Goal: Information Seeking & Learning: Check status

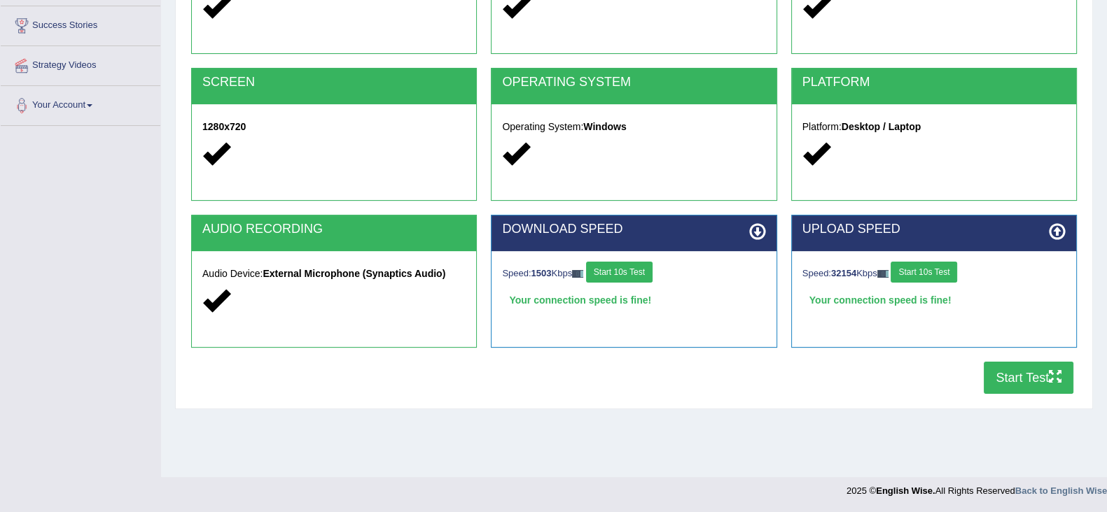
click at [1023, 378] on button "Start Test" at bounding box center [1029, 378] width 90 height 32
click at [1032, 377] on button "Start Test" at bounding box center [1029, 378] width 90 height 32
click at [1060, 377] on icon "button" at bounding box center [1055, 376] width 13 height 13
click at [1015, 388] on button "Start Test" at bounding box center [1029, 378] width 90 height 32
click at [1026, 369] on button "Start Test" at bounding box center [1029, 378] width 90 height 32
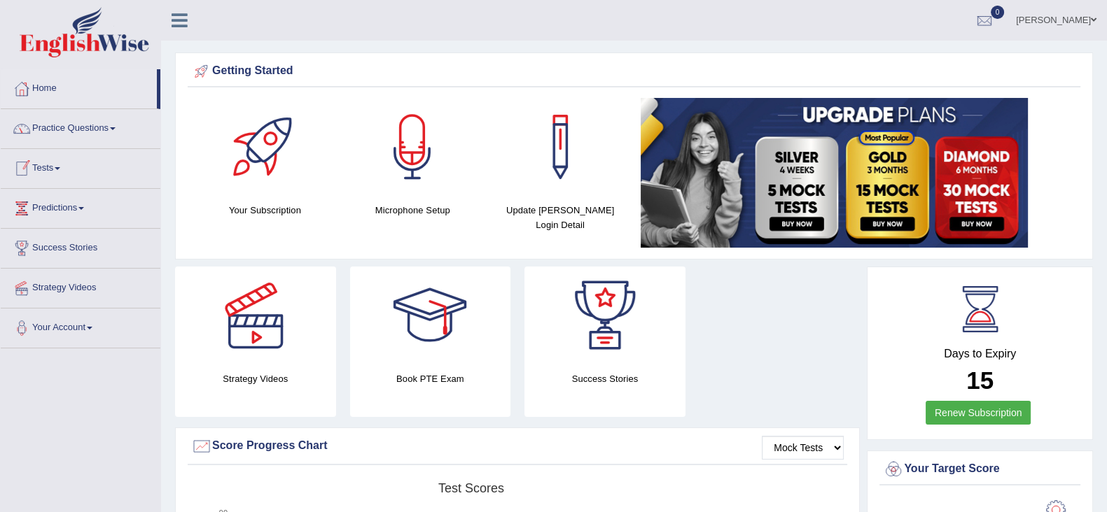
click at [60, 169] on link "Tests" at bounding box center [81, 166] width 160 height 35
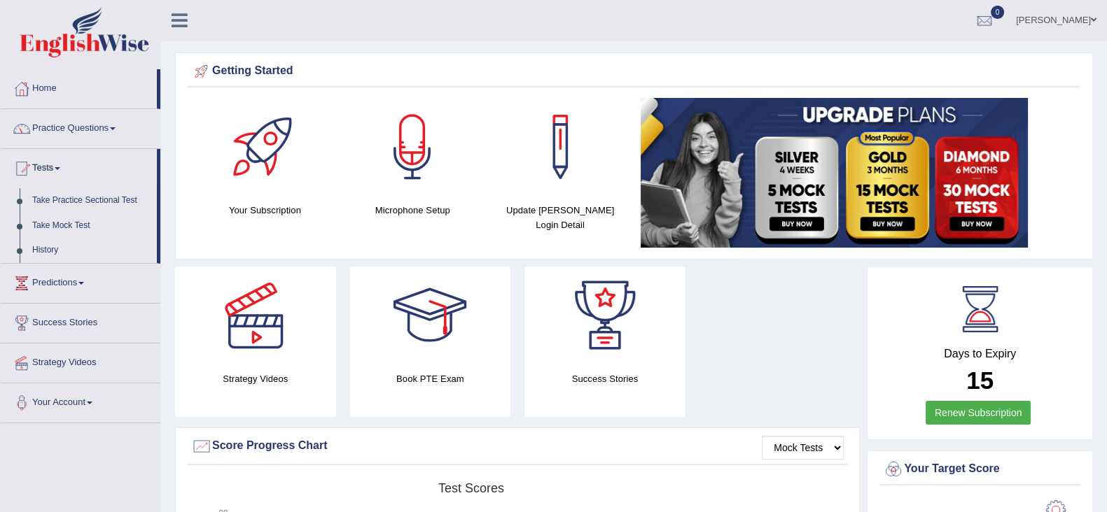
click at [39, 250] on link "History" at bounding box center [91, 250] width 131 height 25
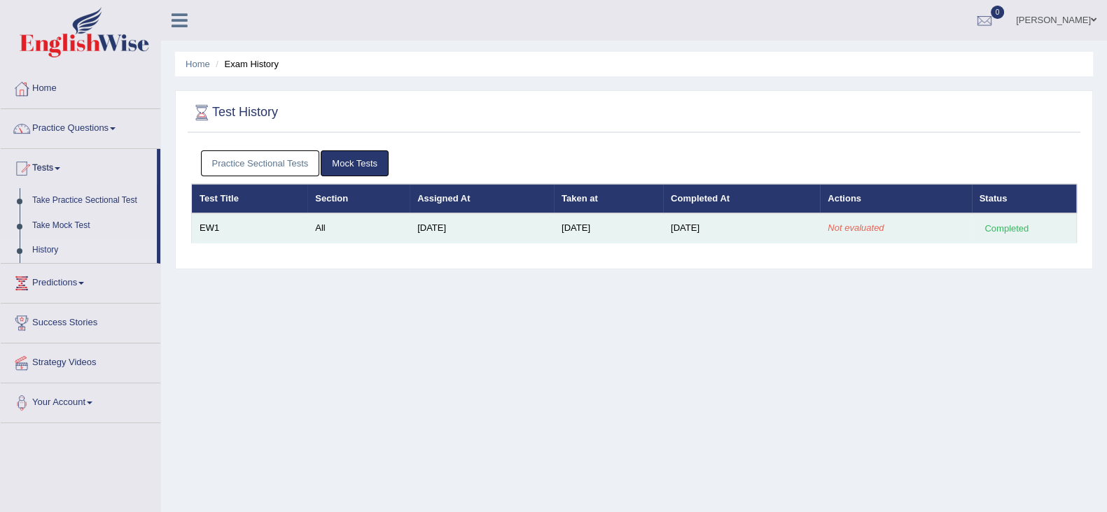
click at [214, 232] on td "EW1" at bounding box center [250, 228] width 116 height 29
click at [1002, 228] on div "Completed" at bounding box center [1006, 228] width 55 height 15
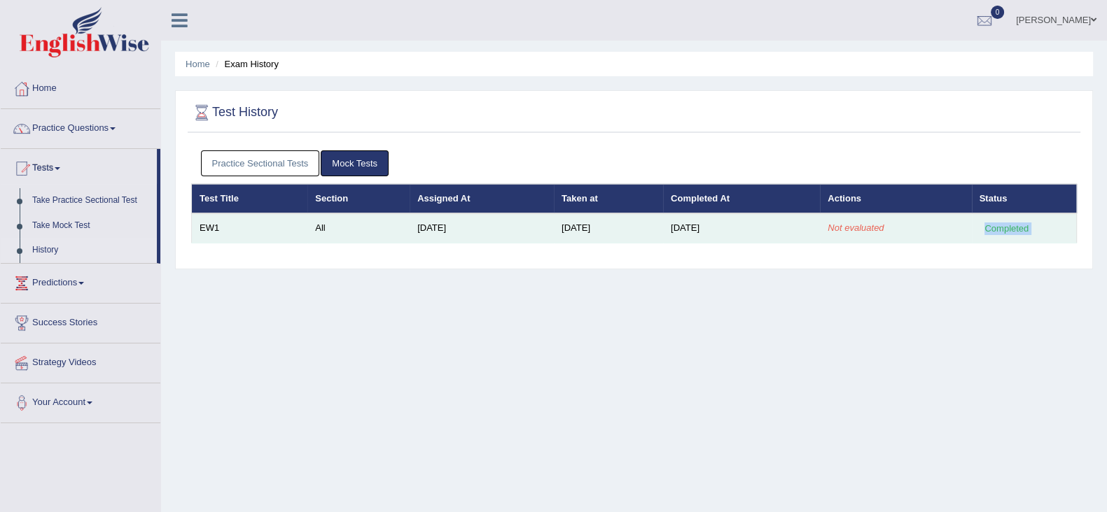
click at [1002, 228] on div "Completed" at bounding box center [1006, 228] width 55 height 15
click at [413, 223] on td "Oct 12, 2025" at bounding box center [482, 228] width 144 height 29
click at [312, 227] on td "All" at bounding box center [358, 228] width 102 height 29
click at [217, 239] on td "EW1" at bounding box center [250, 228] width 116 height 29
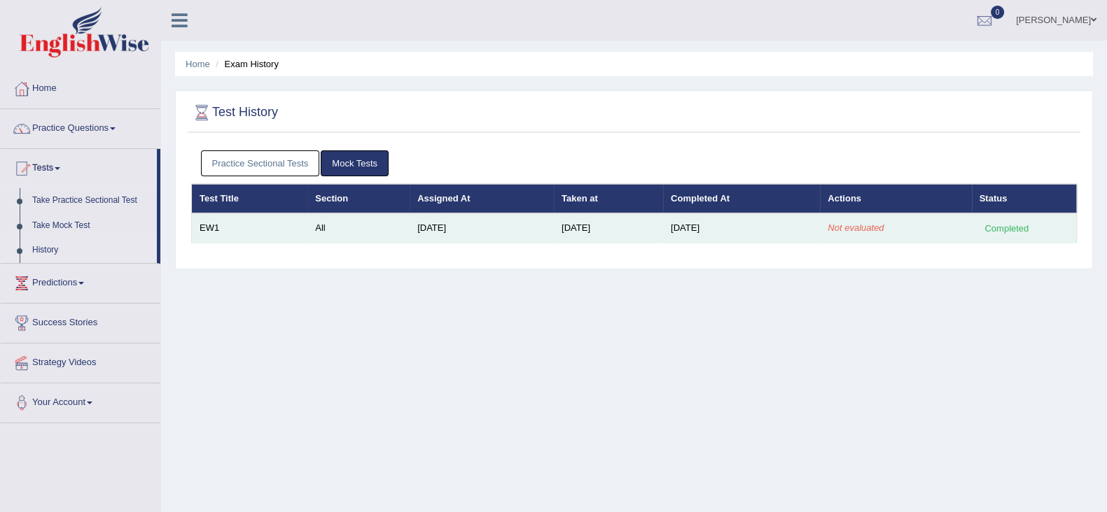
click at [210, 224] on td "EW1" at bounding box center [250, 228] width 116 height 29
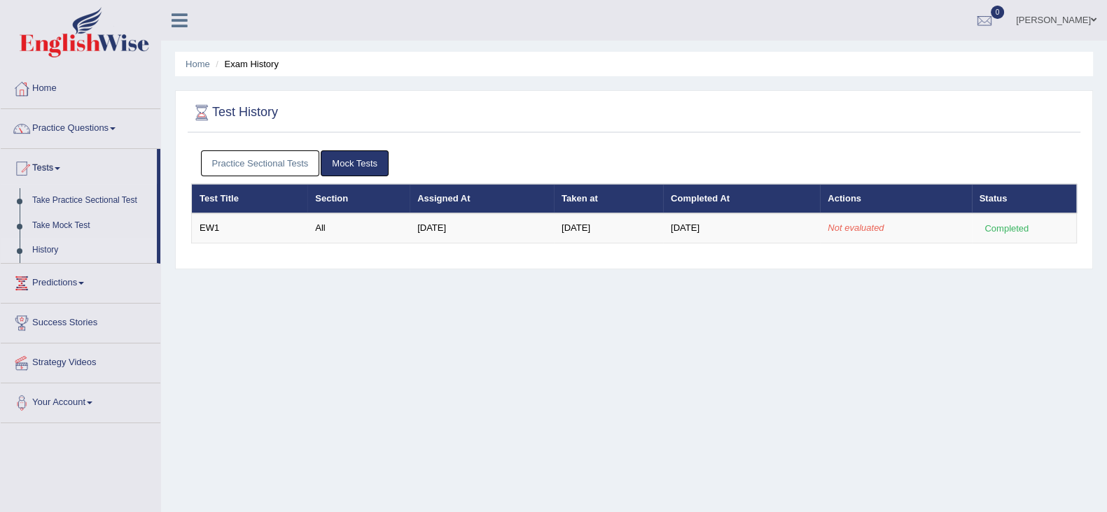
click at [49, 77] on link "Home" at bounding box center [81, 86] width 160 height 35
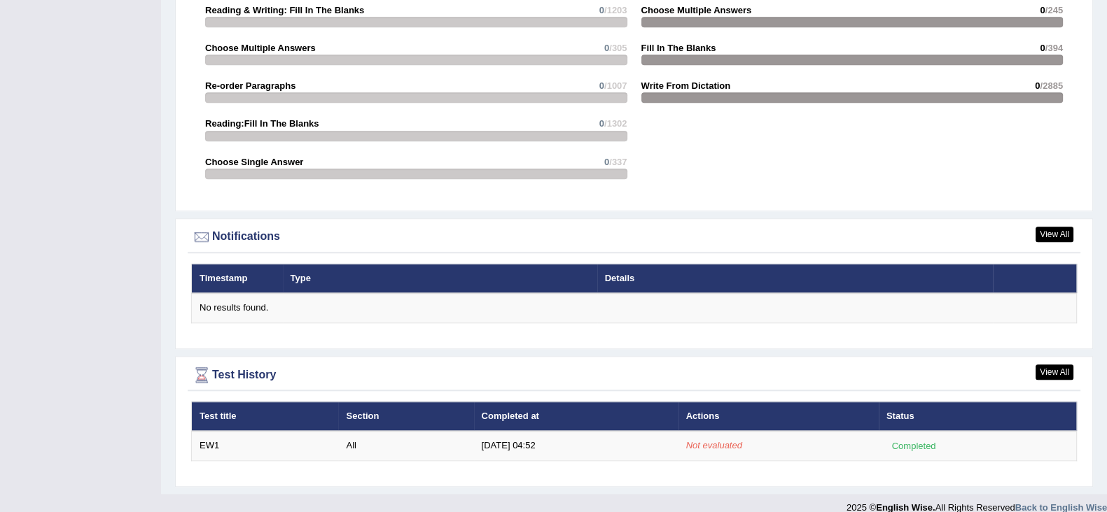
scroll to position [1491, 0]
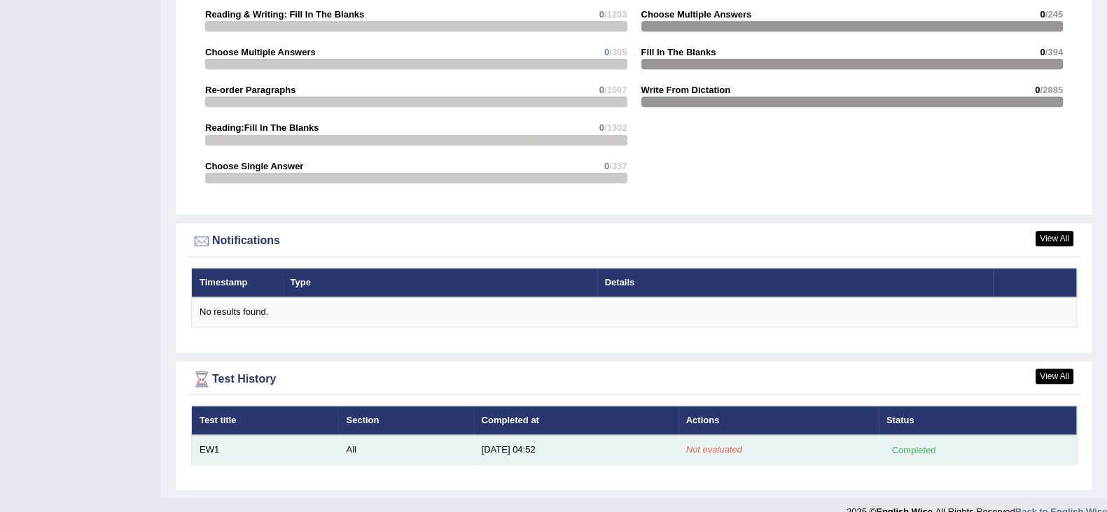
click at [918, 446] on div "Completed" at bounding box center [913, 450] width 55 height 15
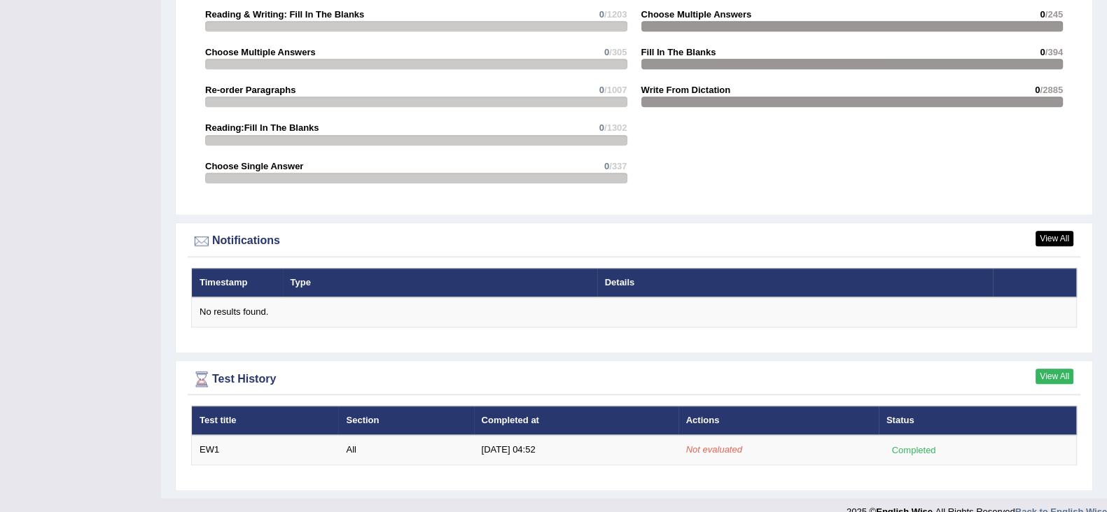
click at [1057, 375] on link "View All" at bounding box center [1054, 376] width 38 height 15
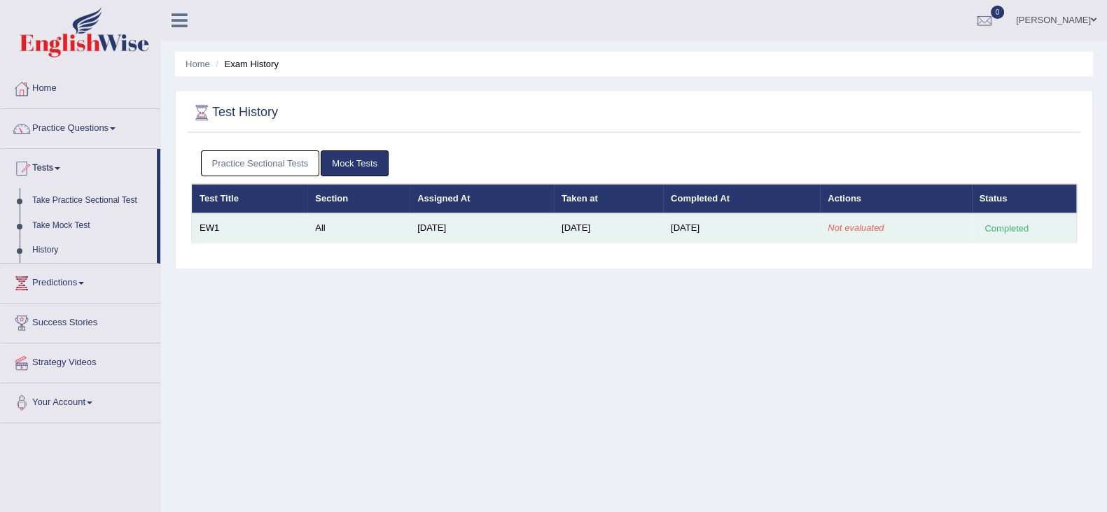
click at [840, 226] on em "Not evaluated" at bounding box center [855, 228] width 56 height 11
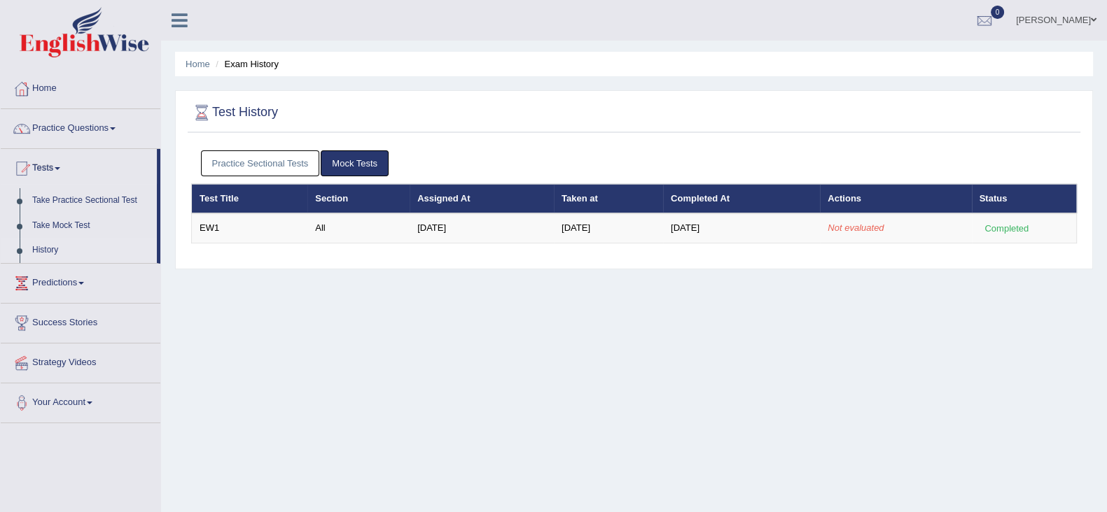
click at [84, 283] on span at bounding box center [81, 283] width 6 height 3
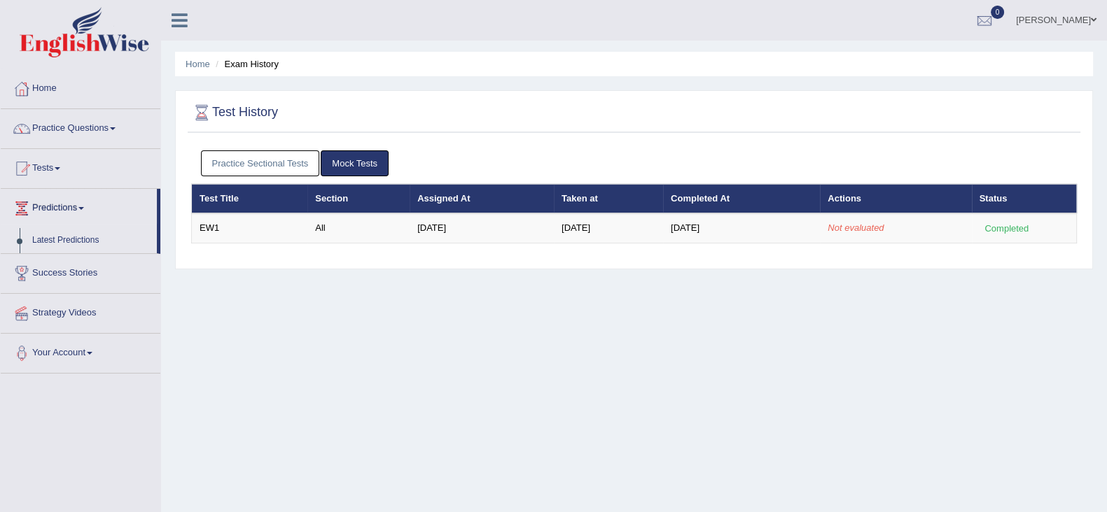
click at [255, 63] on li "Exam History" at bounding box center [245, 63] width 67 height 13
click at [249, 68] on li "Exam History" at bounding box center [245, 63] width 67 height 13
click at [240, 61] on li "Exam History" at bounding box center [245, 63] width 67 height 13
click at [251, 165] on link "Practice Sectional Tests" at bounding box center [260, 164] width 119 height 26
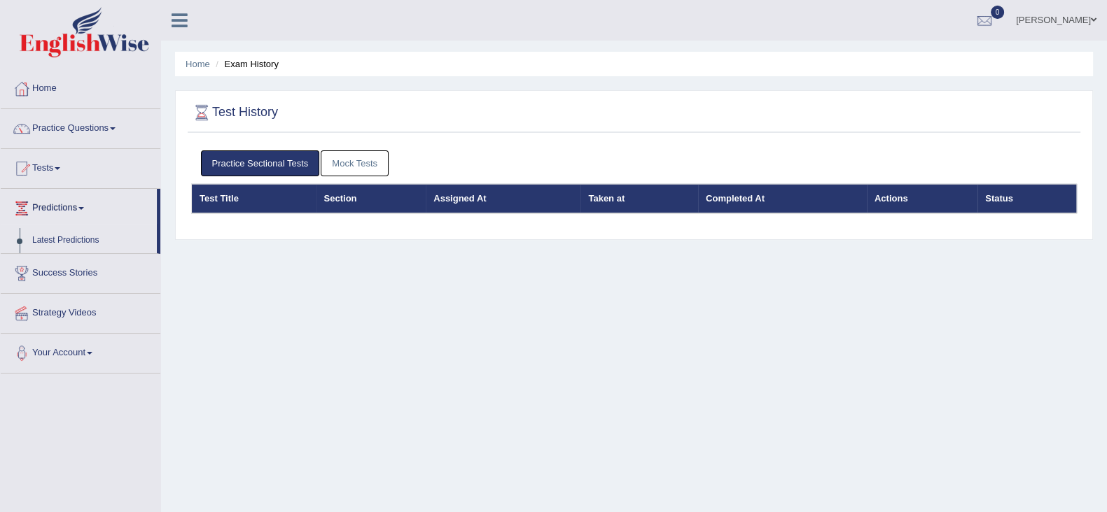
click at [367, 163] on link "Mock Tests" at bounding box center [355, 164] width 68 height 26
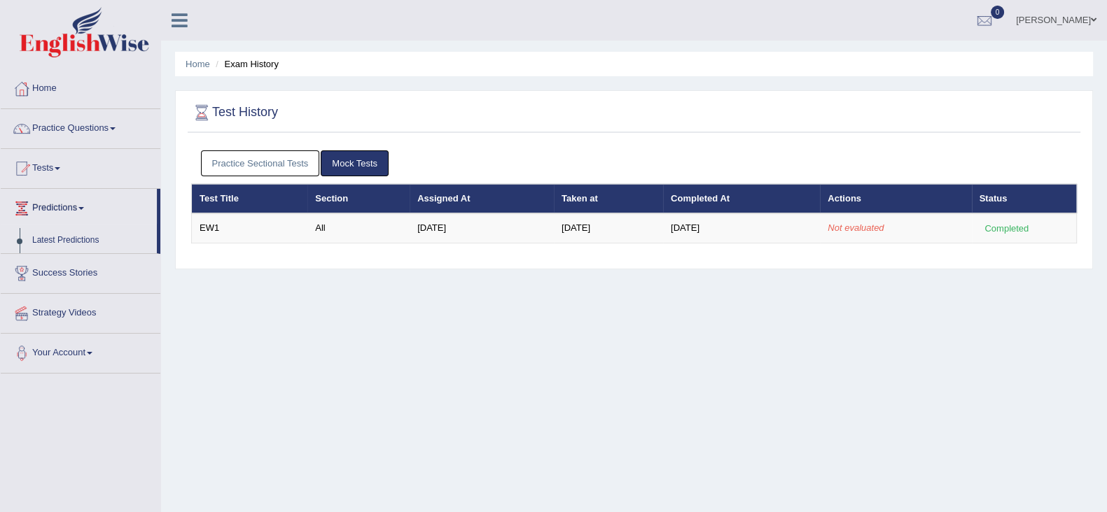
click at [239, 118] on h2 "Test History" at bounding box center [234, 112] width 87 height 21
click at [187, 62] on link "Home" at bounding box center [198, 64] width 25 height 11
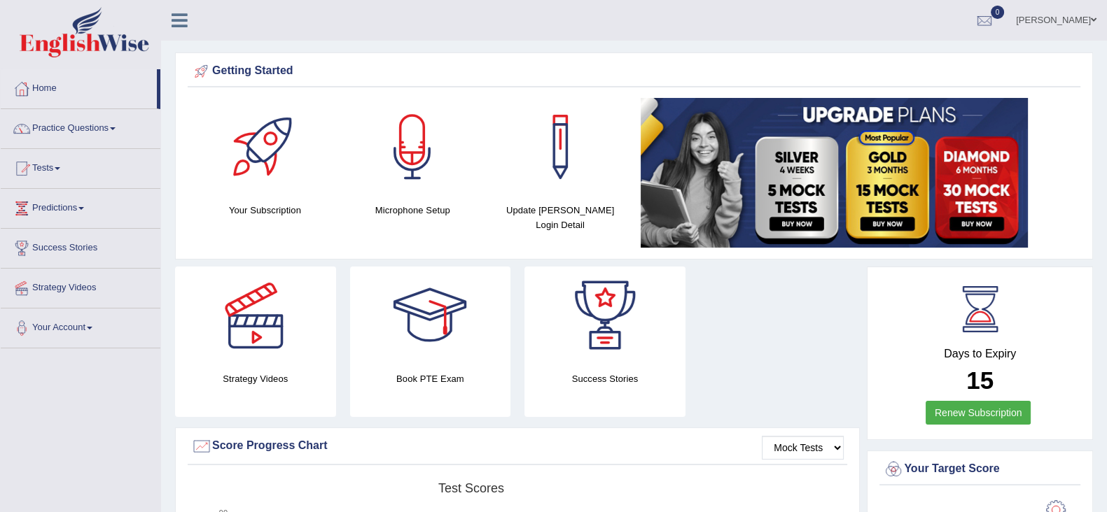
click at [60, 168] on span at bounding box center [58, 168] width 6 height 3
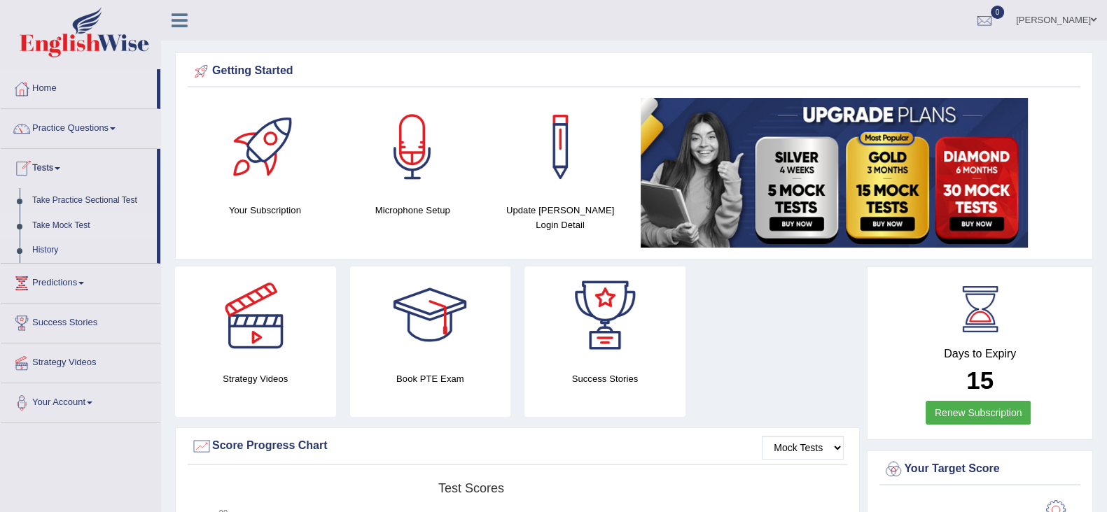
click at [43, 228] on link "Take Mock Test" at bounding box center [91, 226] width 131 height 25
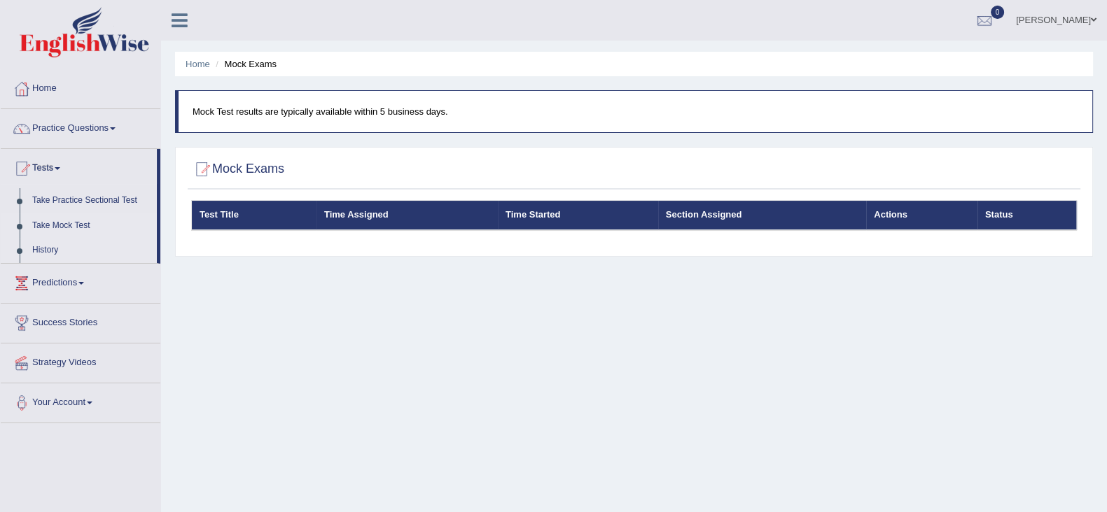
click at [38, 256] on link "History" at bounding box center [91, 250] width 131 height 25
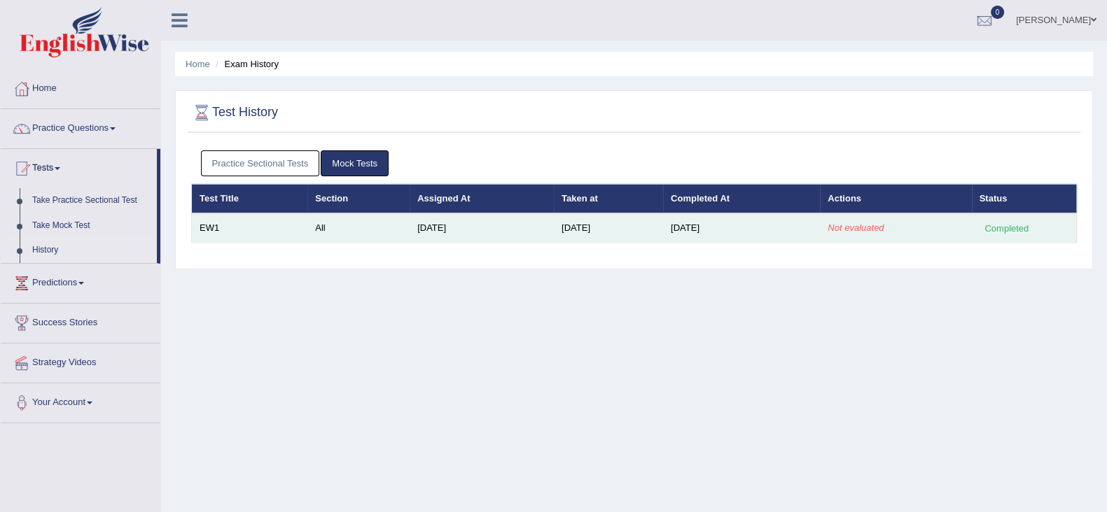
click at [218, 232] on td "EW1" at bounding box center [250, 228] width 116 height 29
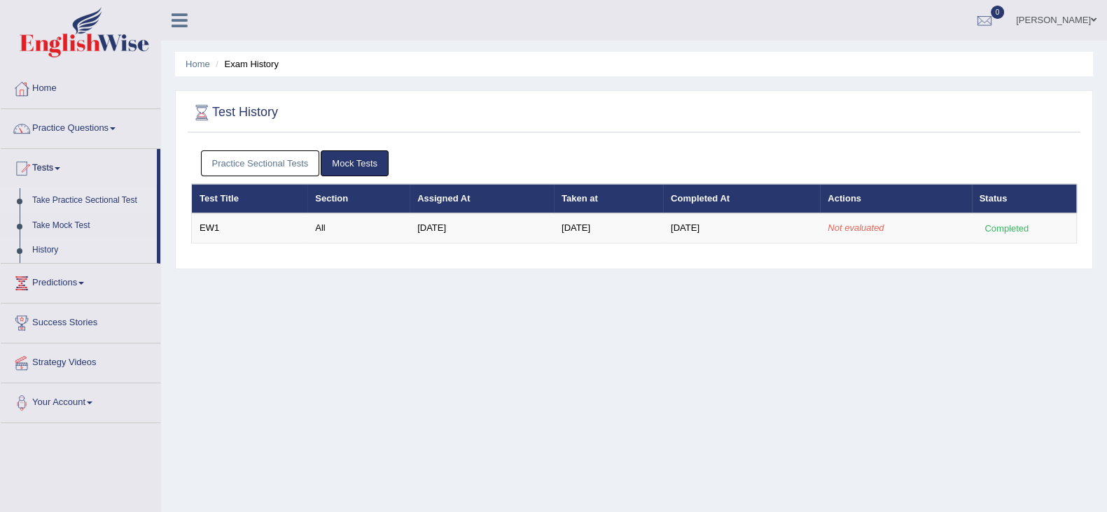
click at [48, 200] on link "Take Practice Sectional Test" at bounding box center [91, 200] width 131 height 25
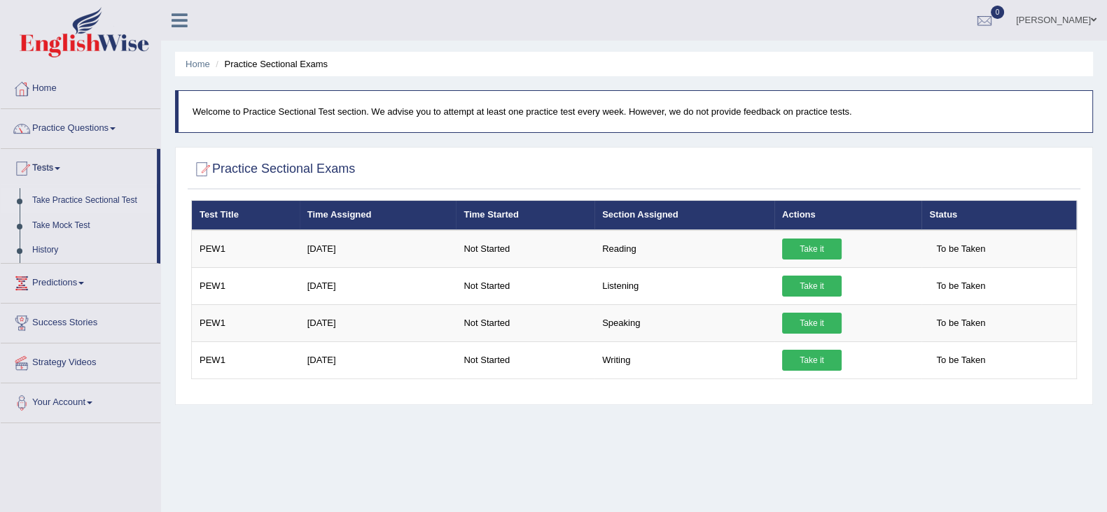
click at [84, 283] on span at bounding box center [81, 283] width 6 height 3
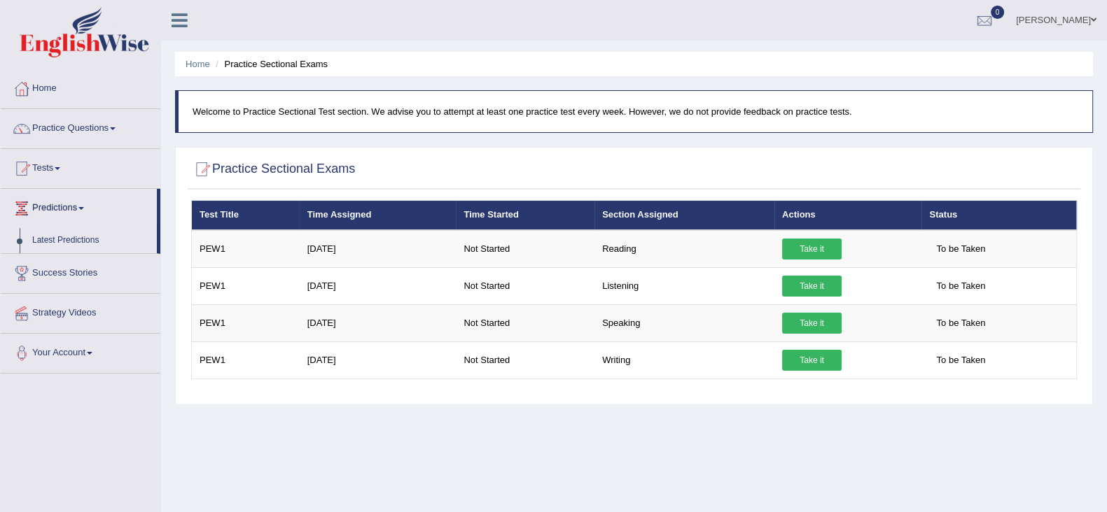
click at [60, 168] on span at bounding box center [58, 168] width 6 height 3
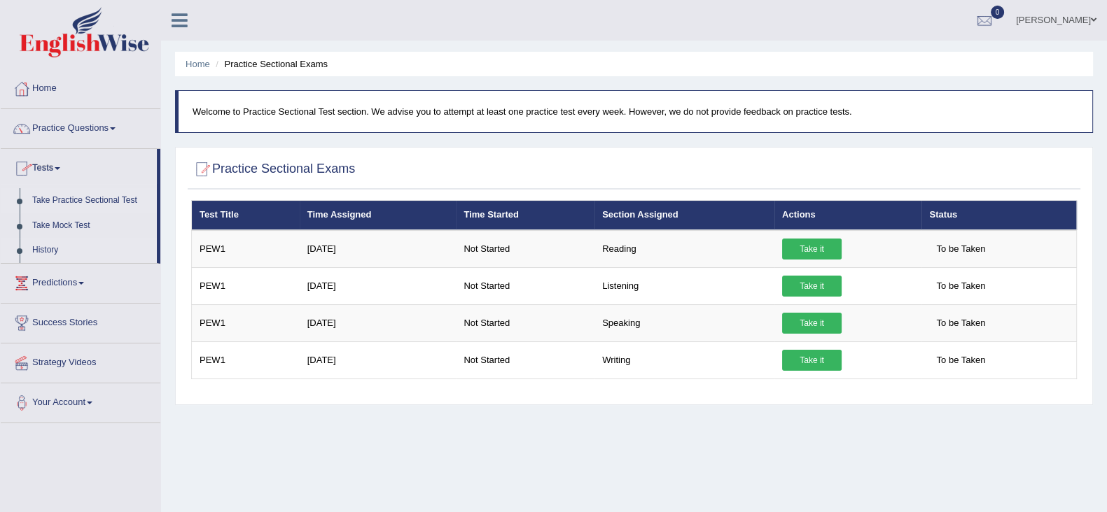
click at [41, 251] on link "History" at bounding box center [91, 250] width 131 height 25
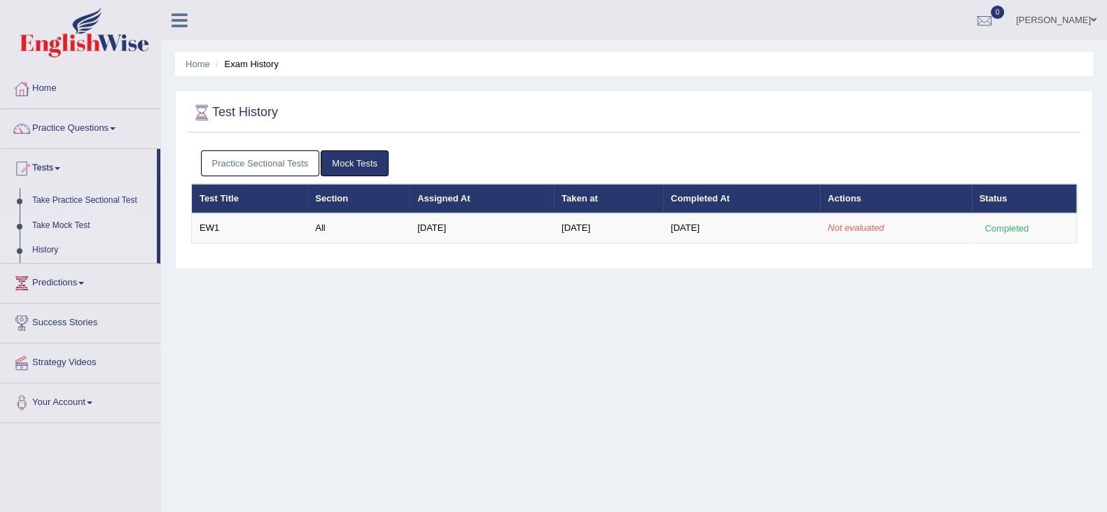
click at [48, 227] on link "Take Mock Test" at bounding box center [91, 226] width 131 height 25
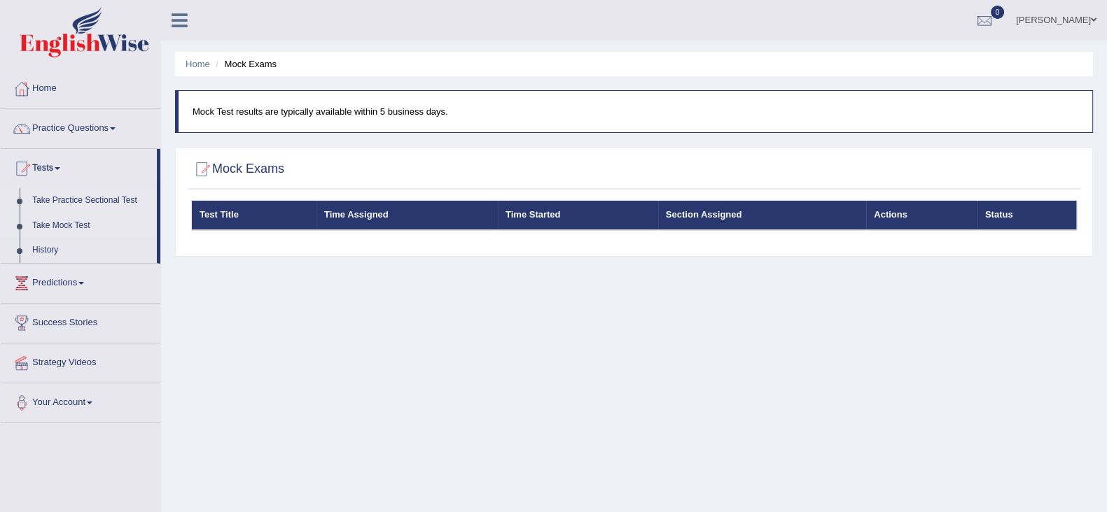
click at [48, 198] on link "Take Practice Sectional Test" at bounding box center [91, 200] width 131 height 25
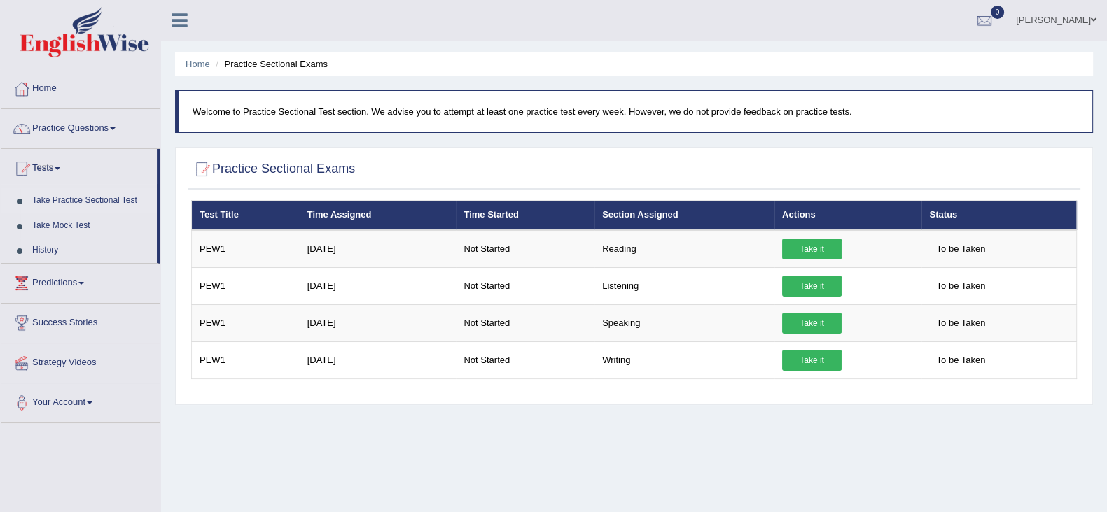
click at [28, 84] on div at bounding box center [21, 88] width 21 height 21
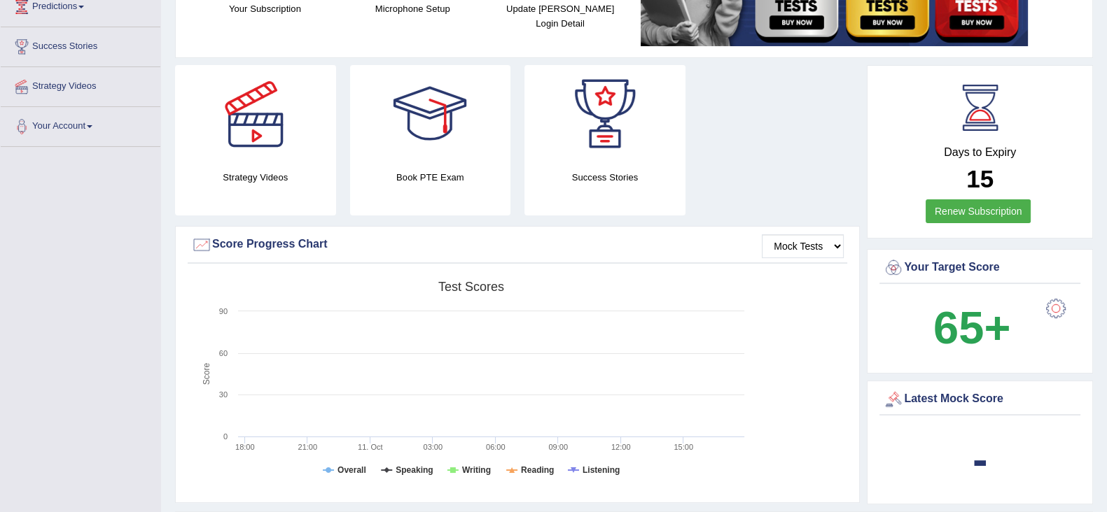
scroll to position [207, 0]
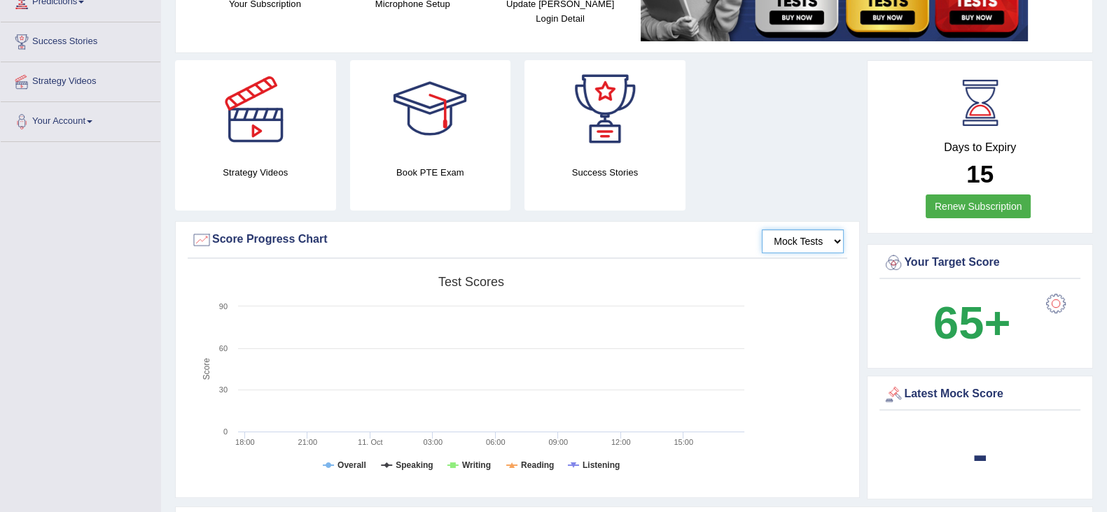
click at [828, 251] on select "Mock Tests" at bounding box center [803, 242] width 82 height 24
click at [762, 230] on select "Mock Tests" at bounding box center [803, 242] width 82 height 24
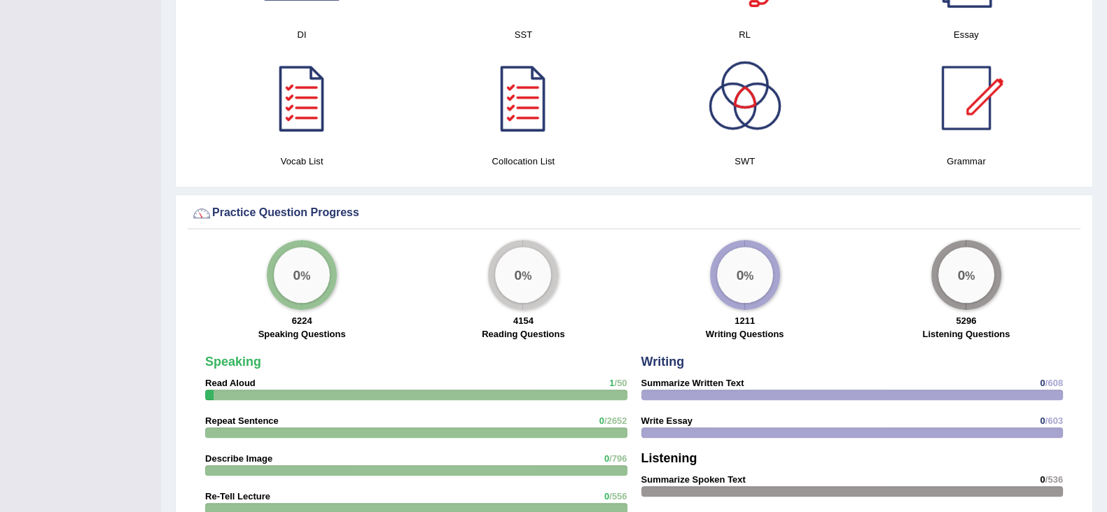
scroll to position [841, 0]
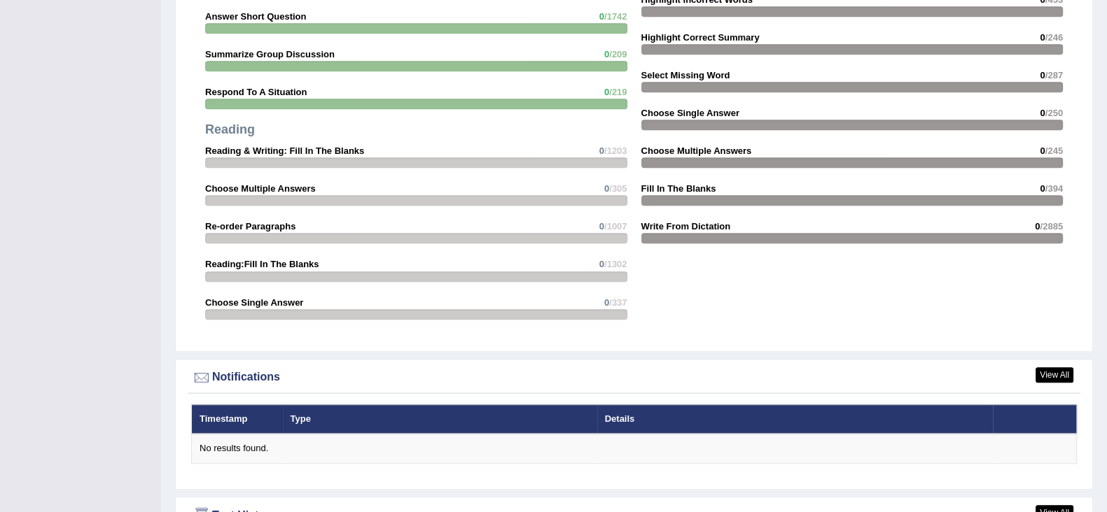
scroll to position [1509, 0]
